Goal: Information Seeking & Learning: Learn about a topic

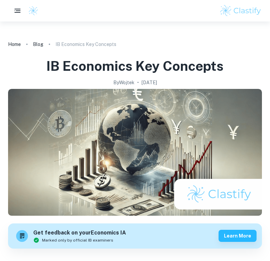
click at [9, 3] on div at bounding box center [135, 10] width 270 height 21
click at [10, 6] on div at bounding box center [16, 10] width 16 height 13
click at [15, 10] on icon "button" at bounding box center [17, 11] width 8 height 8
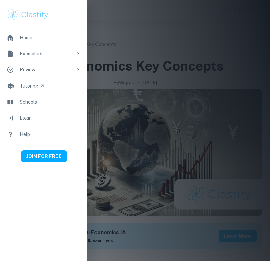
click at [36, 28] on link at bounding box center [28, 15] width 56 height 30
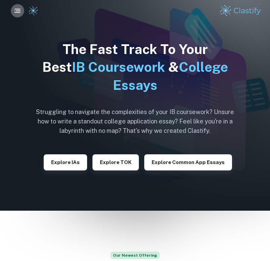
click at [17, 5] on button "button" at bounding box center [17, 10] width 13 height 13
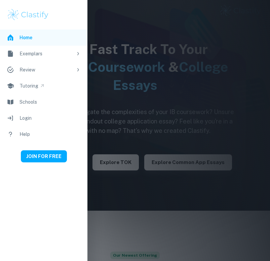
click at [23, 54] on div "Exemplars" at bounding box center [45, 53] width 53 height 7
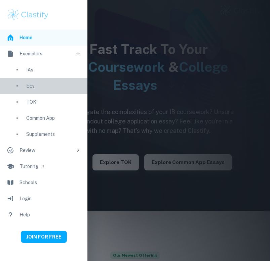
click at [33, 83] on div "EEs" at bounding box center [53, 85] width 54 height 7
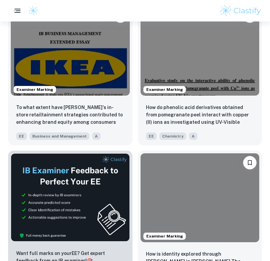
scroll to position [216, 0]
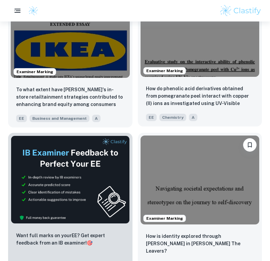
click at [183, 61] on img at bounding box center [199, 32] width 119 height 89
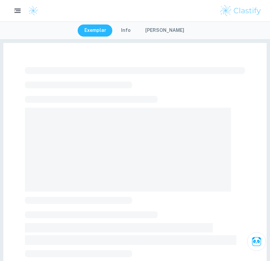
click at [14, 9] on icon "button" at bounding box center [17, 11] width 8 height 8
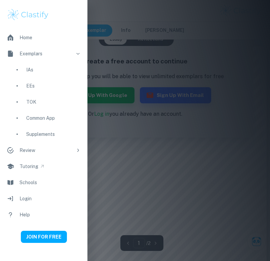
click at [41, 92] on link "EEs" at bounding box center [43, 86] width 87 height 16
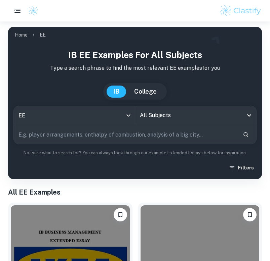
click at [99, 130] on input "text" at bounding box center [125, 134] width 223 height 19
type input "english"
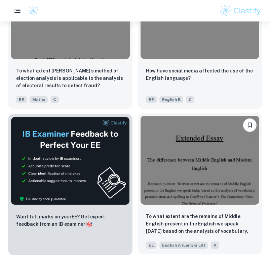
scroll to position [301, 0]
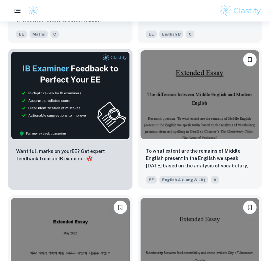
click at [169, 105] on img at bounding box center [199, 94] width 119 height 89
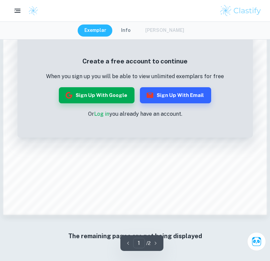
scroll to position [575, 0]
